Goal: Information Seeking & Learning: Learn about a topic

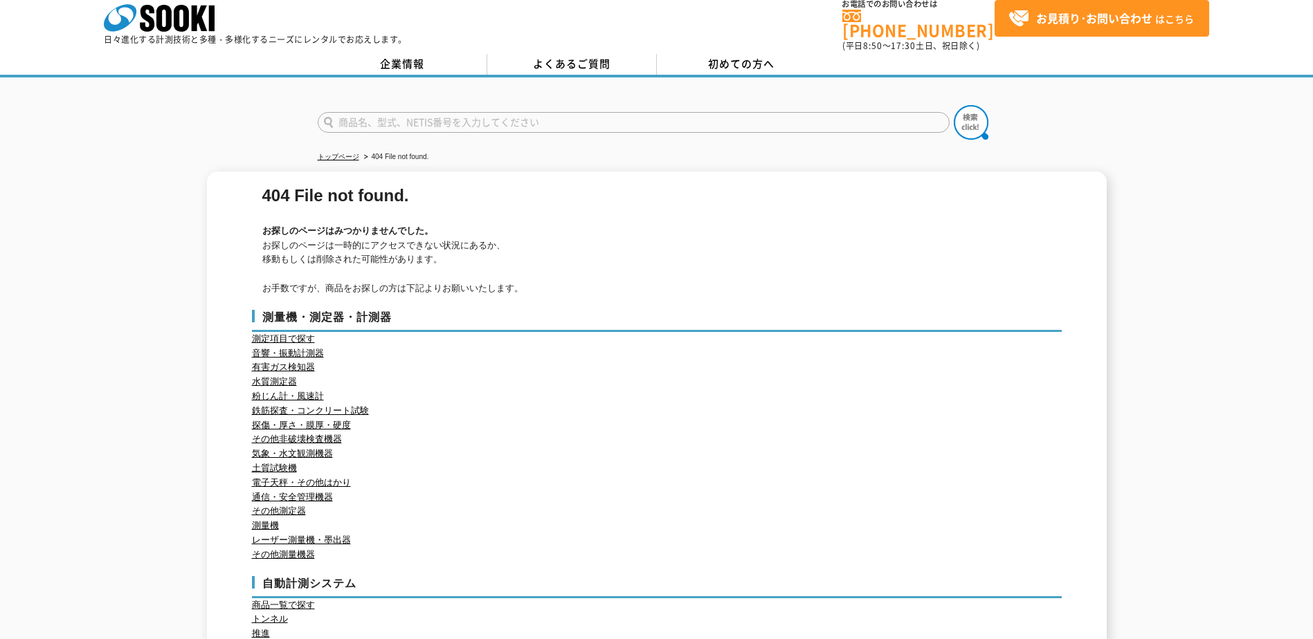
scroll to position [9, 0]
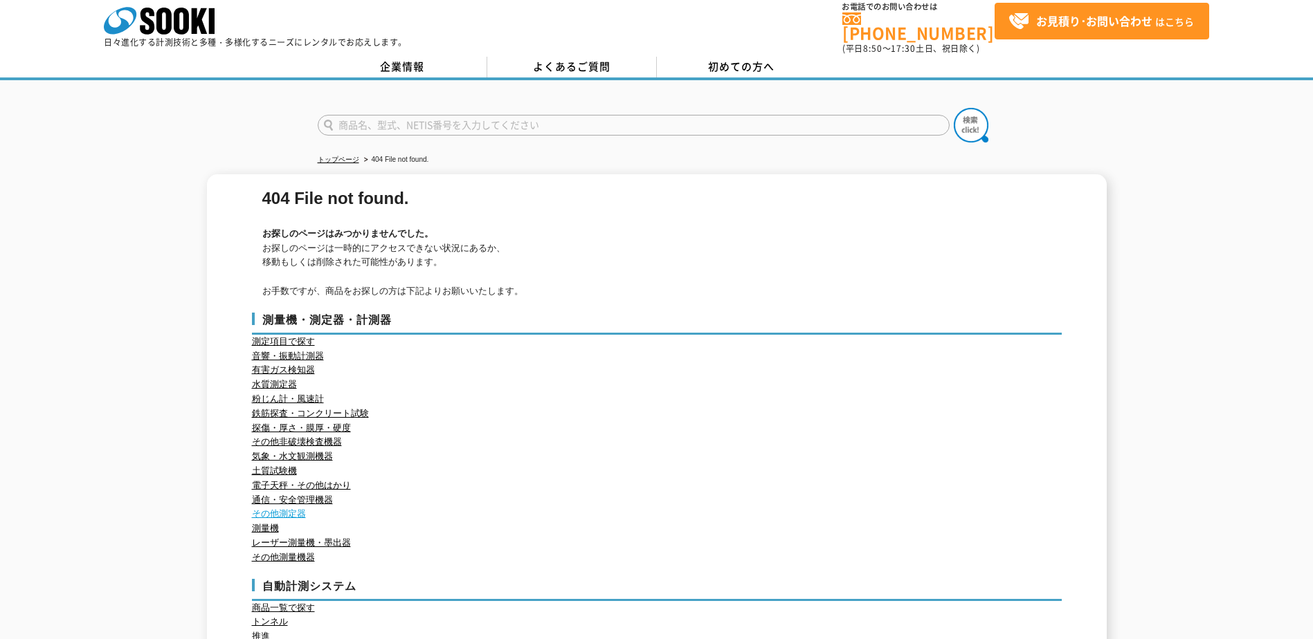
click at [278, 509] on link "その他測定器" at bounding box center [279, 514] width 54 height 10
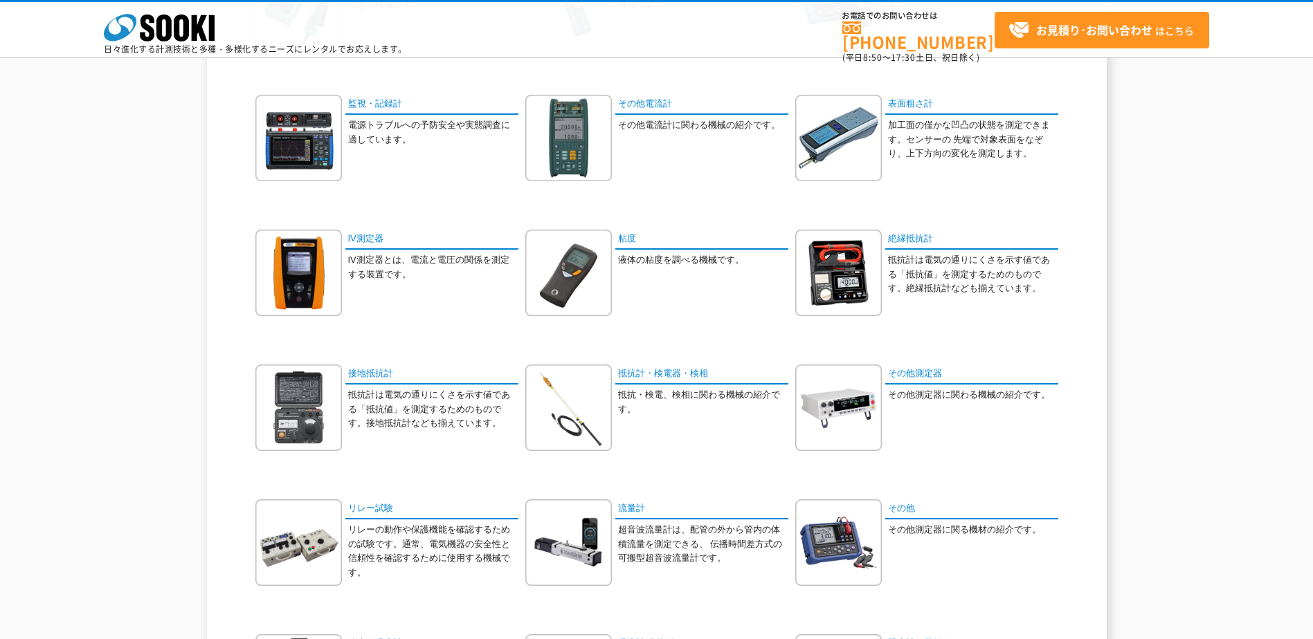
scroll to position [346, 0]
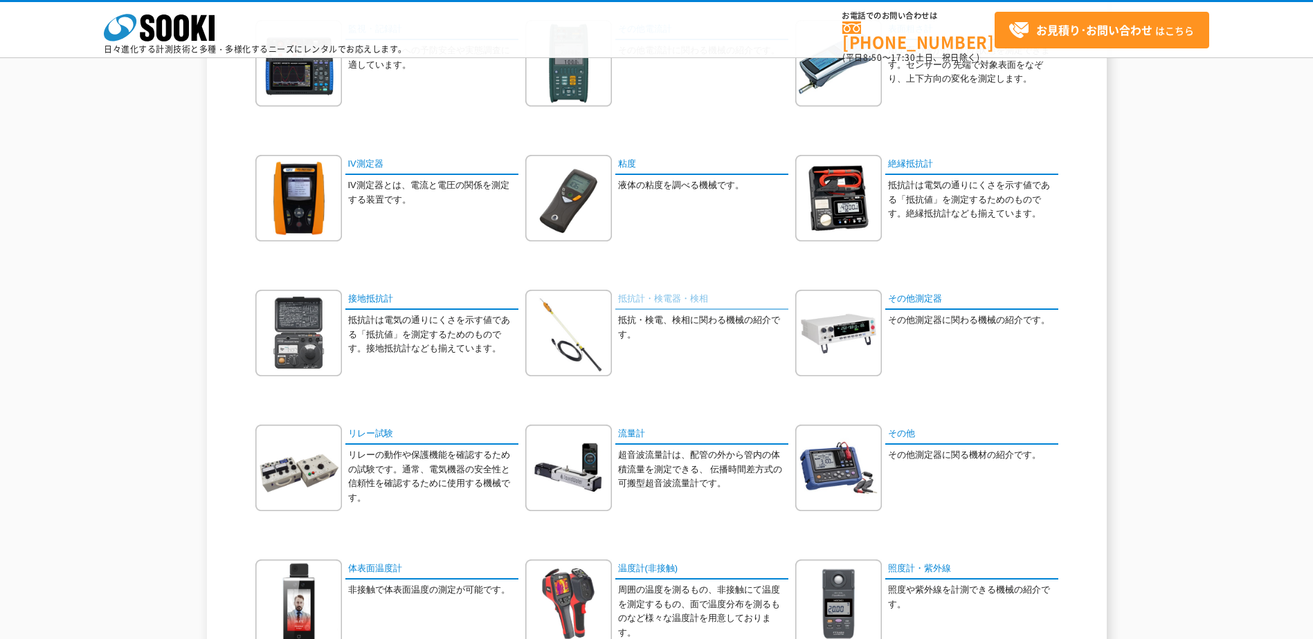
click at [628, 300] on link "抵抗計・検電器・検相" at bounding box center [701, 300] width 173 height 20
click at [953, 361] on div "その他測定器 その他測定器に関わる機械の紹介です。" at bounding box center [926, 343] width 263 height 107
click at [655, 300] on link "抵抗計・検電器・検相" at bounding box center [701, 300] width 173 height 20
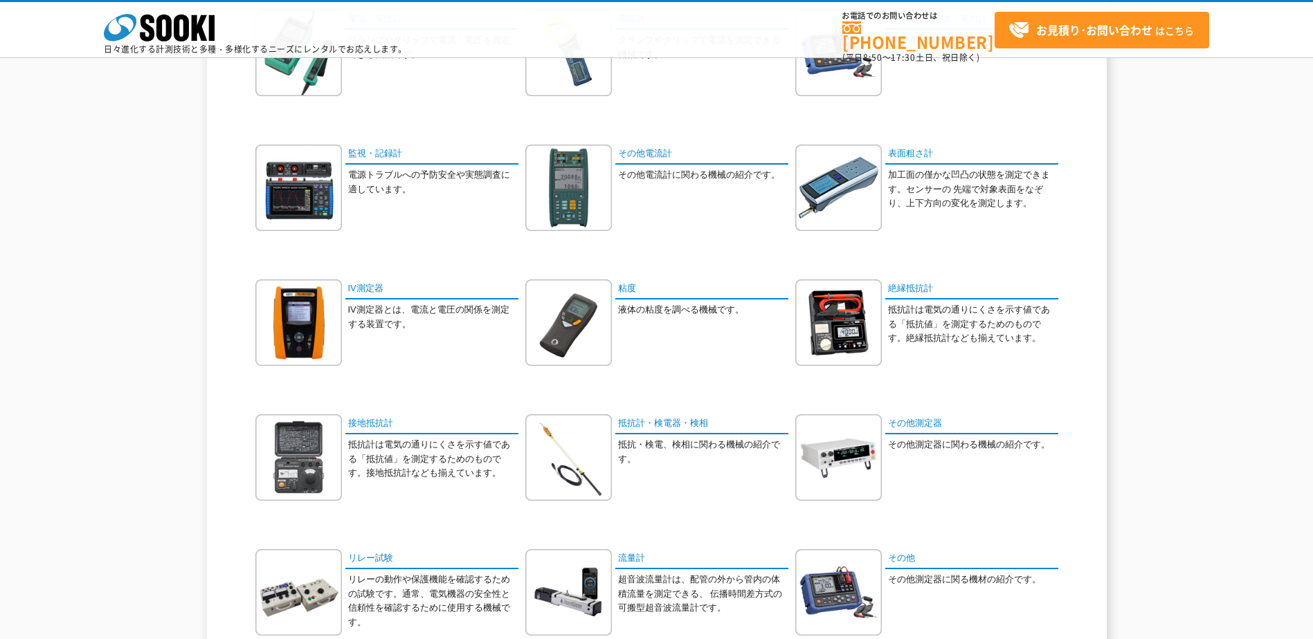
scroll to position [0, 0]
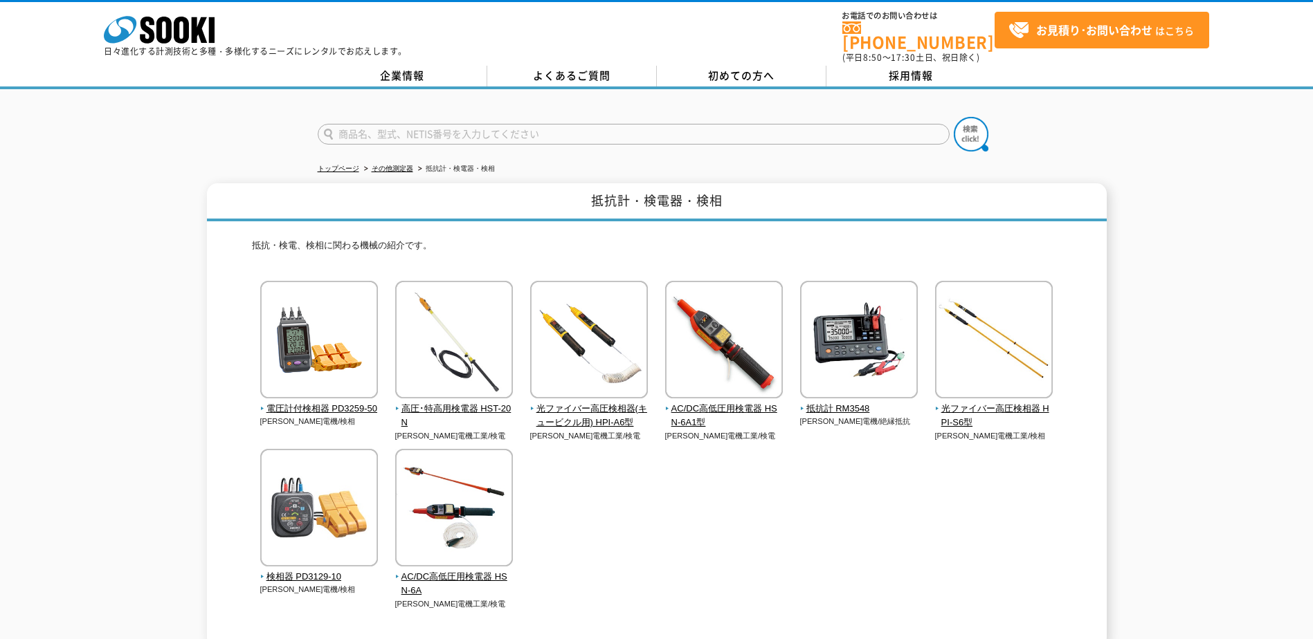
click at [666, 506] on div "電圧計付検相器 PD3259-50 日置電機/検相" at bounding box center [657, 459] width 810 height 357
click at [960, 402] on span "光ファイバー高圧検相器 HPI-S6型" at bounding box center [994, 416] width 118 height 29
click at [426, 402] on span "高圧･特高用検電器 HST-20N" at bounding box center [454, 416] width 118 height 29
click at [656, 516] on div "電圧計付検相器 PD3259-50 日置電機/検相" at bounding box center [657, 459] width 810 height 357
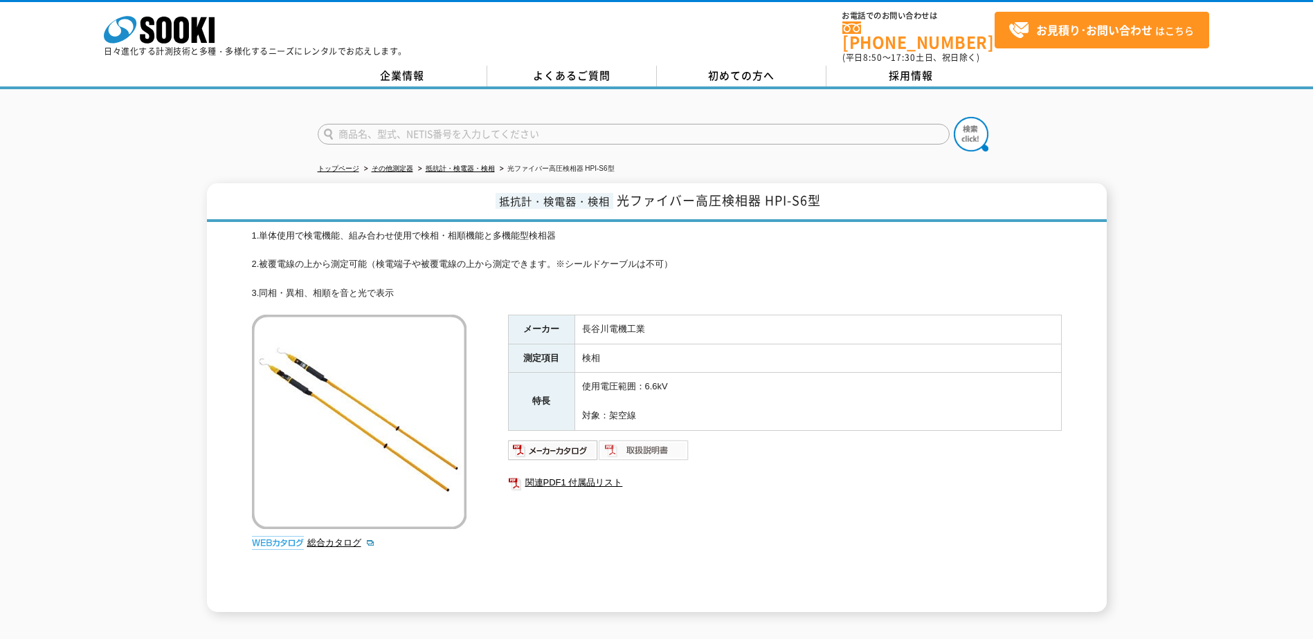
click at [635, 439] on img at bounding box center [644, 450] width 91 height 22
click at [536, 439] on img at bounding box center [553, 450] width 91 height 22
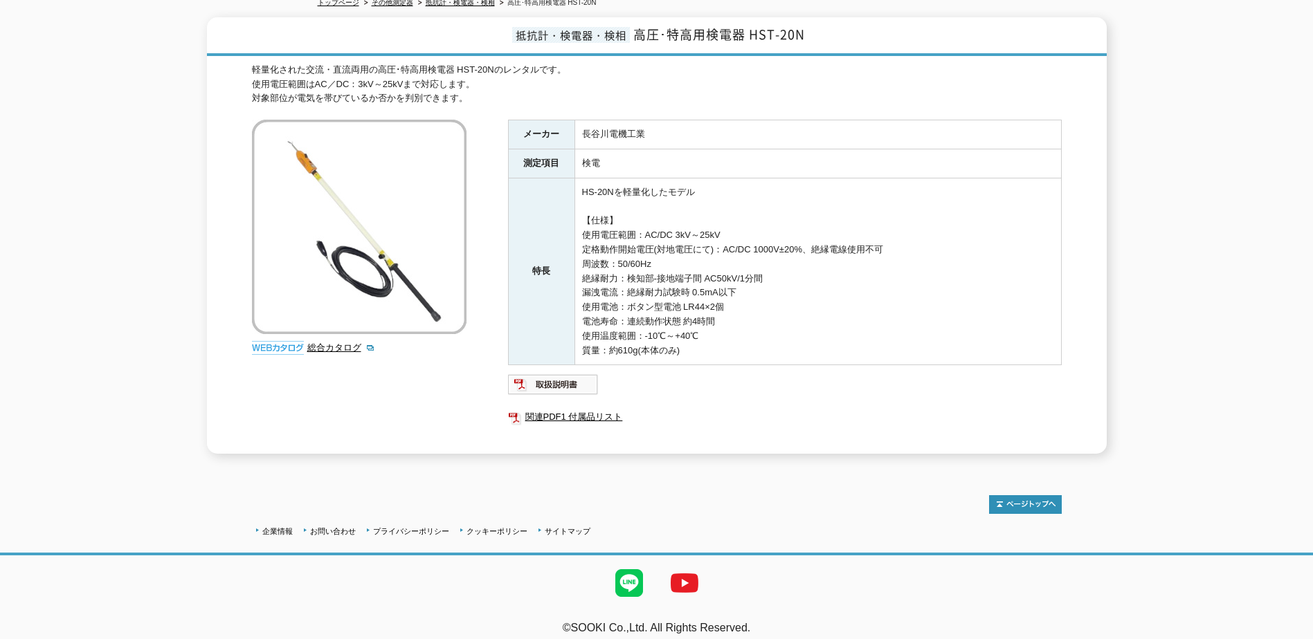
scroll to position [170, 0]
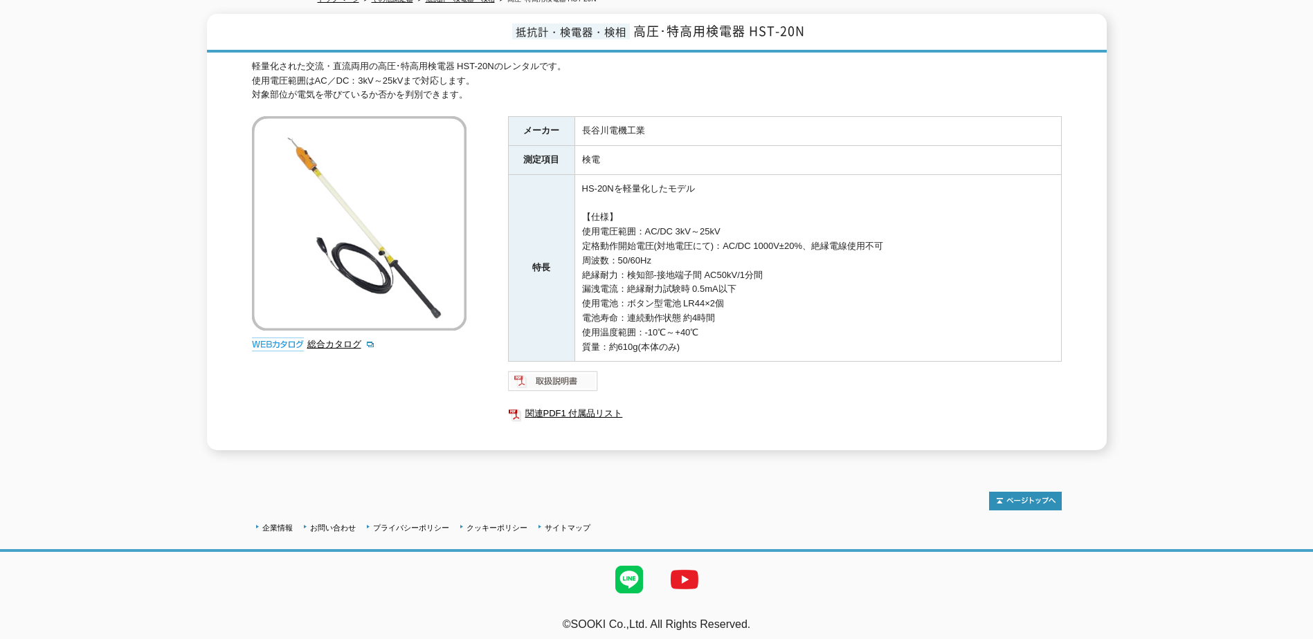
click at [550, 374] on img at bounding box center [553, 381] width 91 height 22
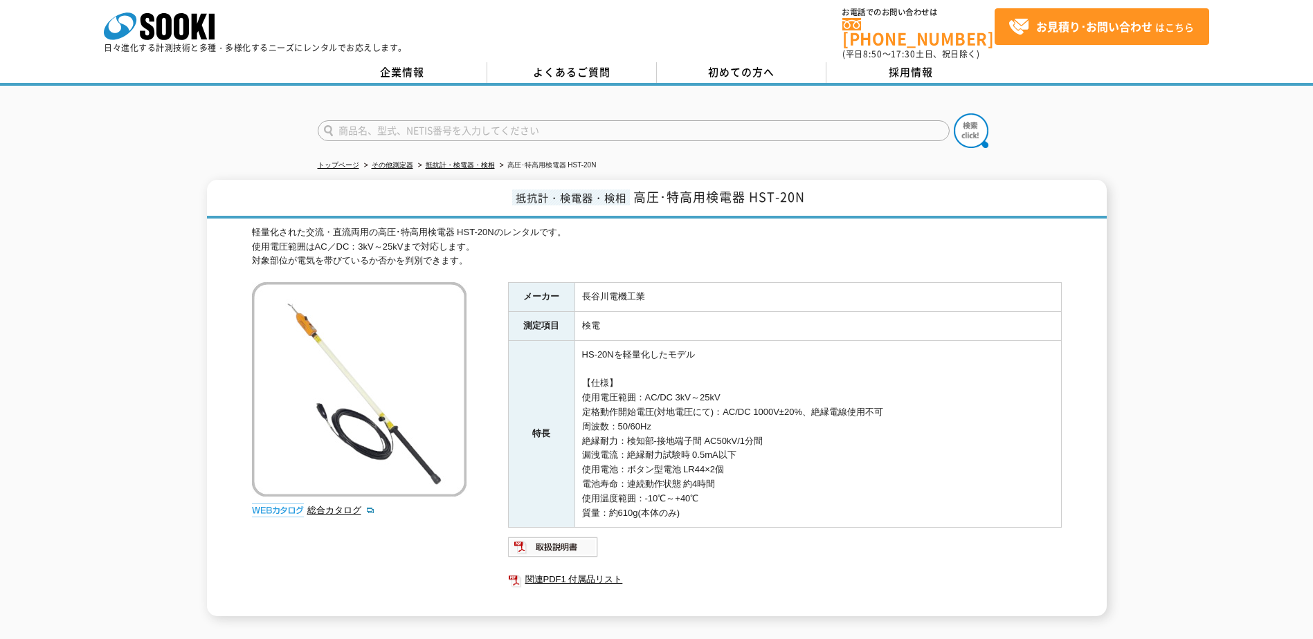
scroll to position [0, 0]
